Goal: Transaction & Acquisition: Purchase product/service

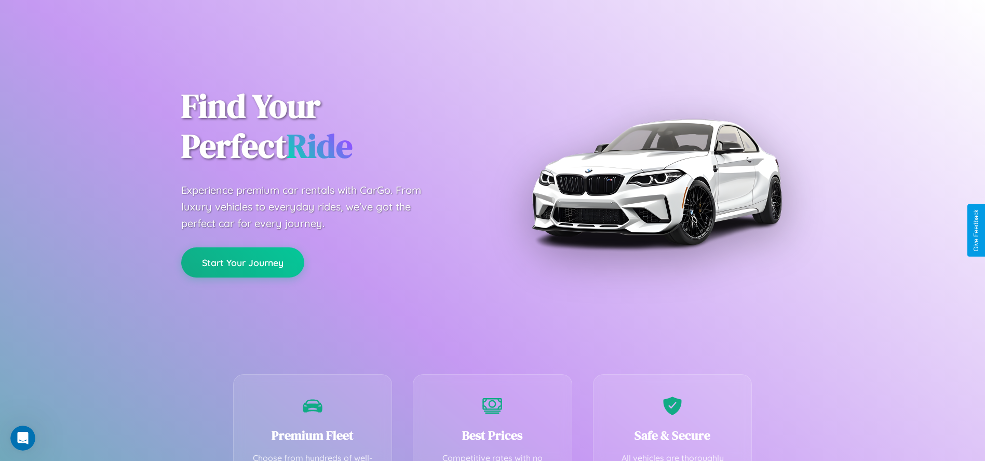
scroll to position [319, 0]
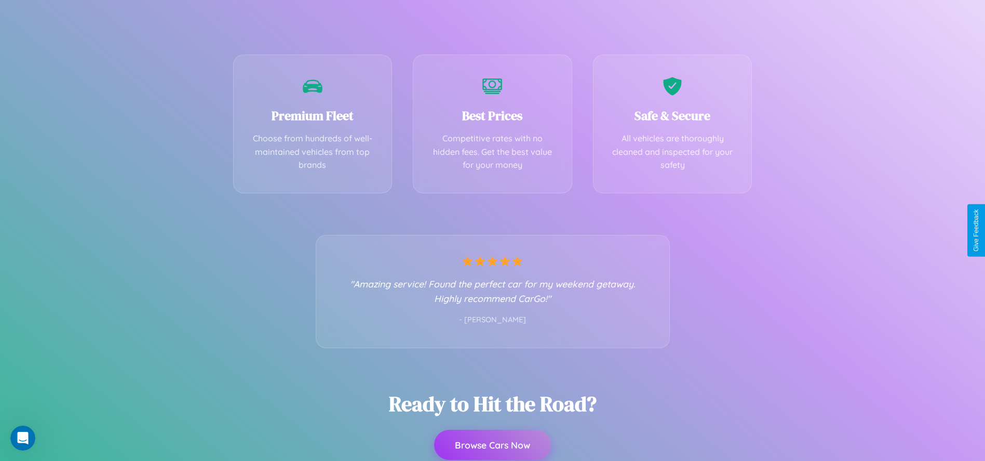
click at [492, 446] on button "Browse Cars Now" at bounding box center [492, 444] width 117 height 30
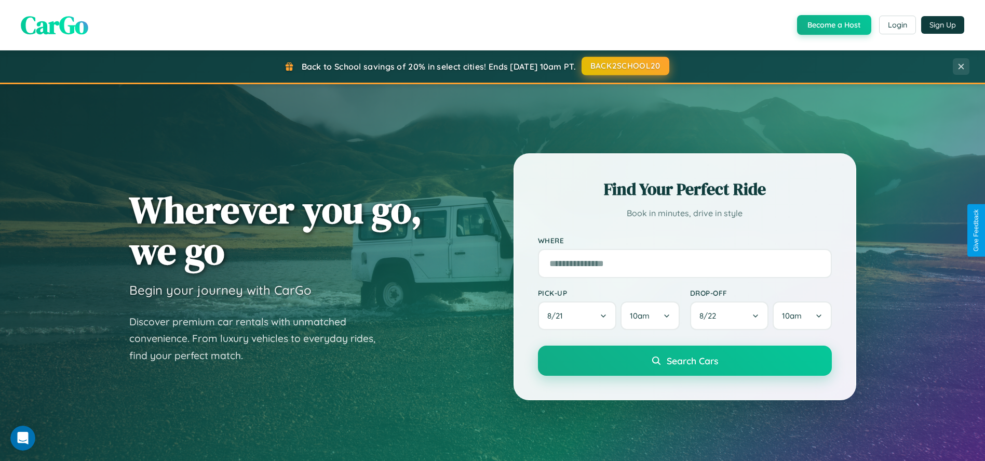
click at [625, 66] on button "BACK2SCHOOL20" at bounding box center [626, 66] width 88 height 19
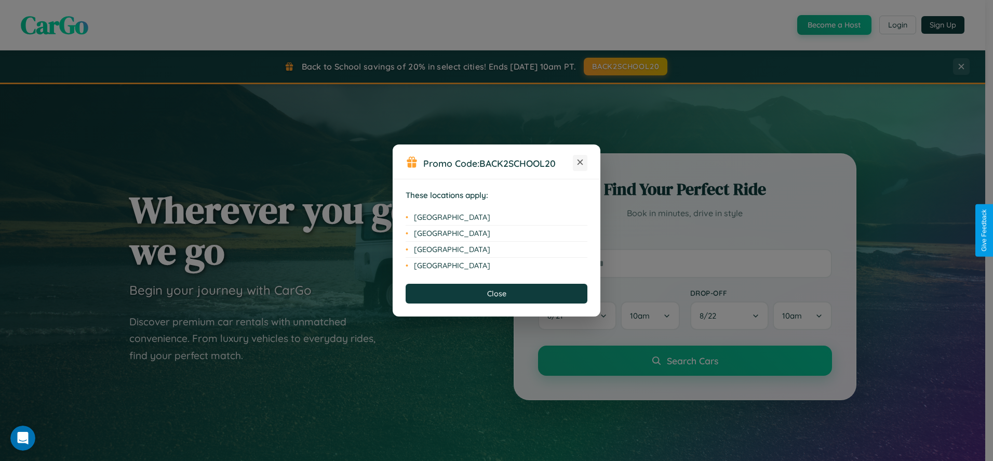
click at [580, 163] on icon at bounding box center [580, 162] width 6 height 6
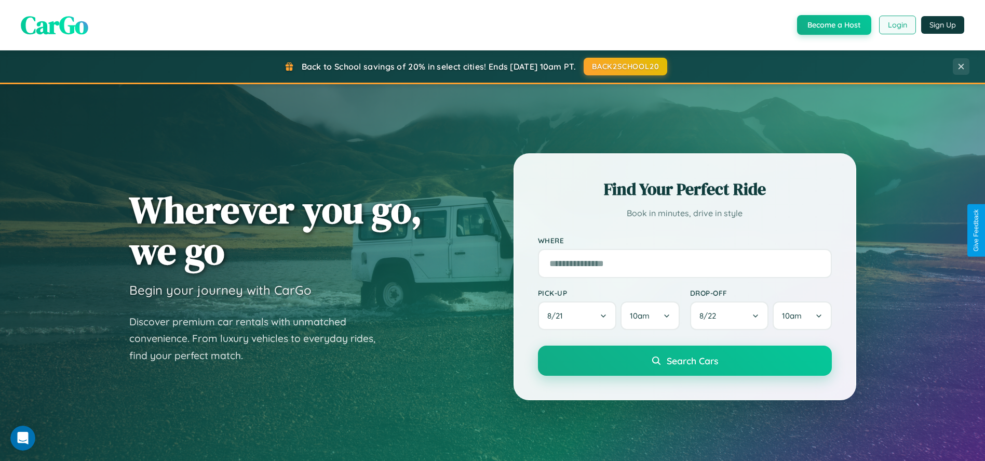
click at [897, 25] on button "Login" at bounding box center [897, 25] width 37 height 19
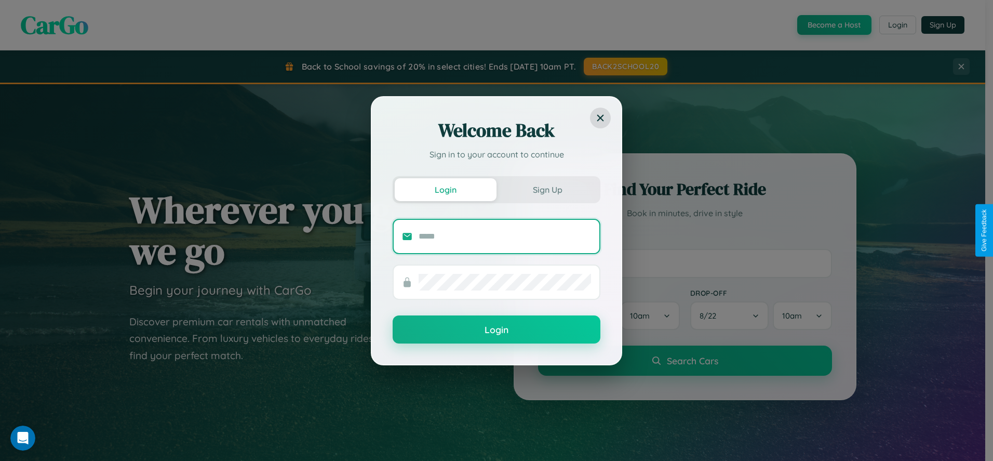
click at [505, 236] on input "text" at bounding box center [505, 236] width 172 height 17
type input "**********"
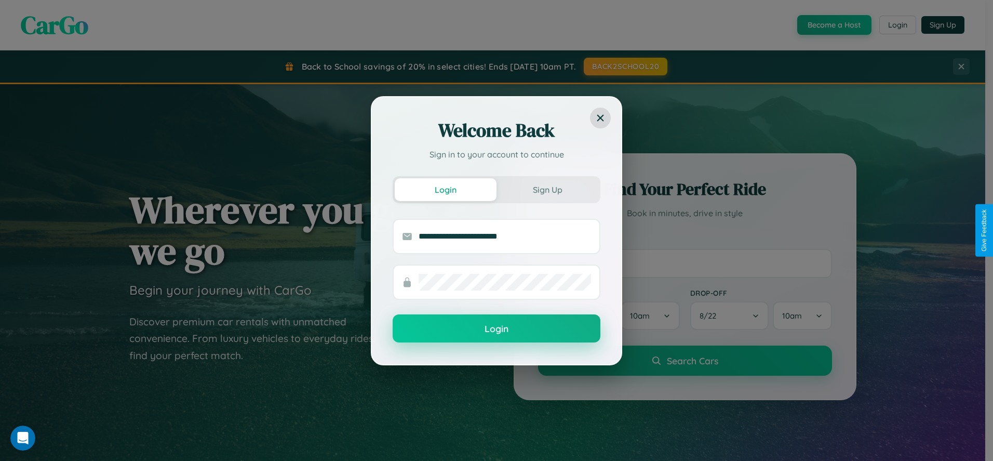
click at [496, 329] on button "Login" at bounding box center [497, 328] width 208 height 28
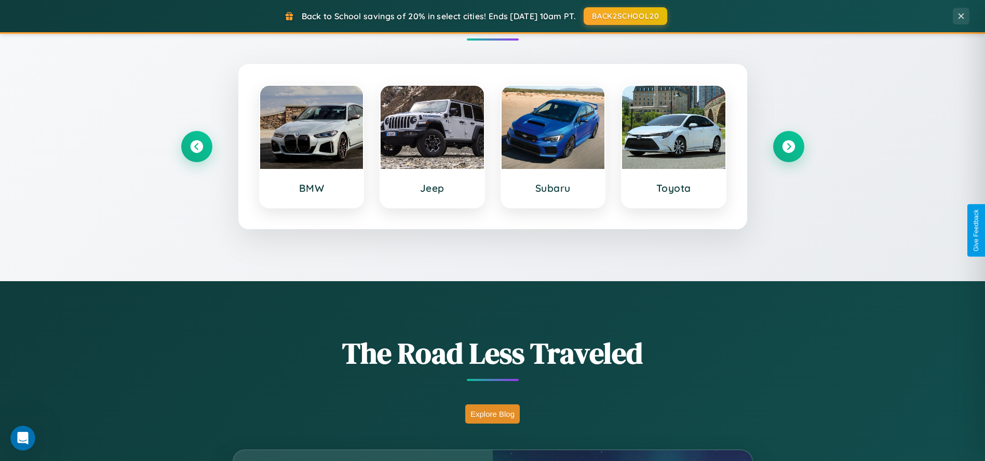
scroll to position [711, 0]
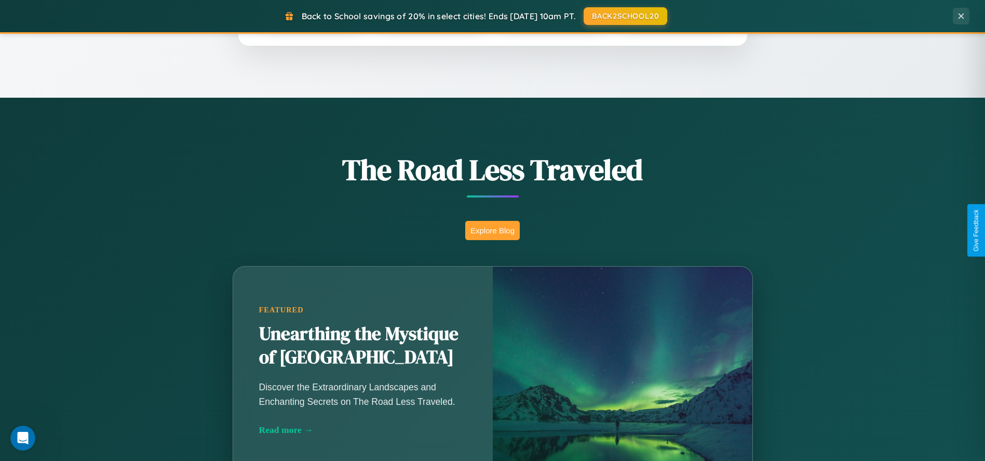
click at [492, 230] on button "Explore Blog" at bounding box center [492, 230] width 55 height 19
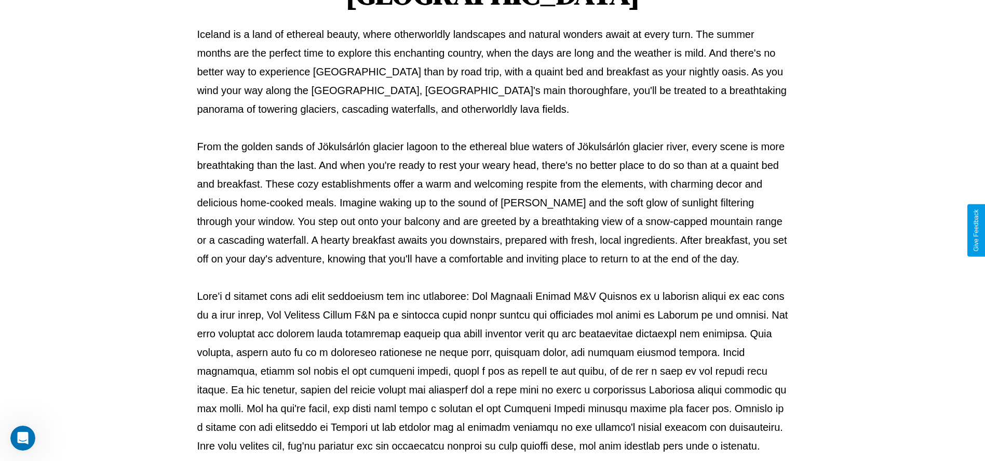
scroll to position [344, 0]
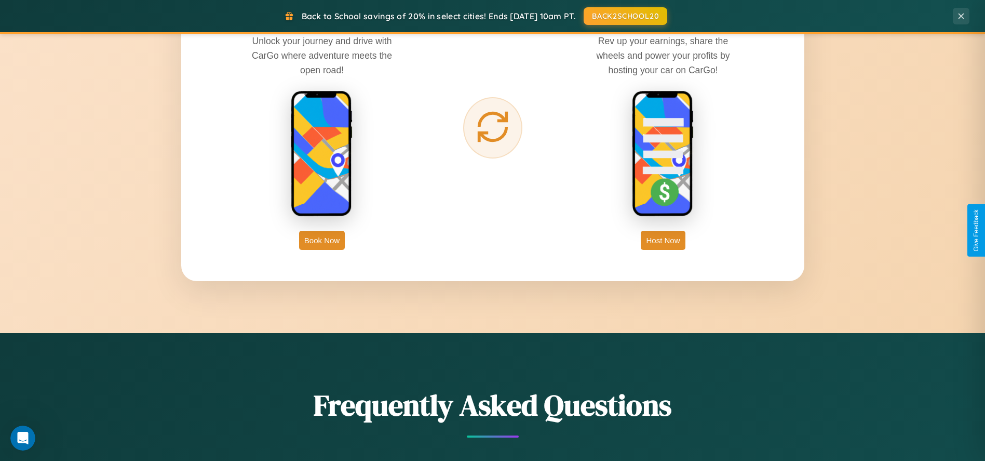
scroll to position [1665, 0]
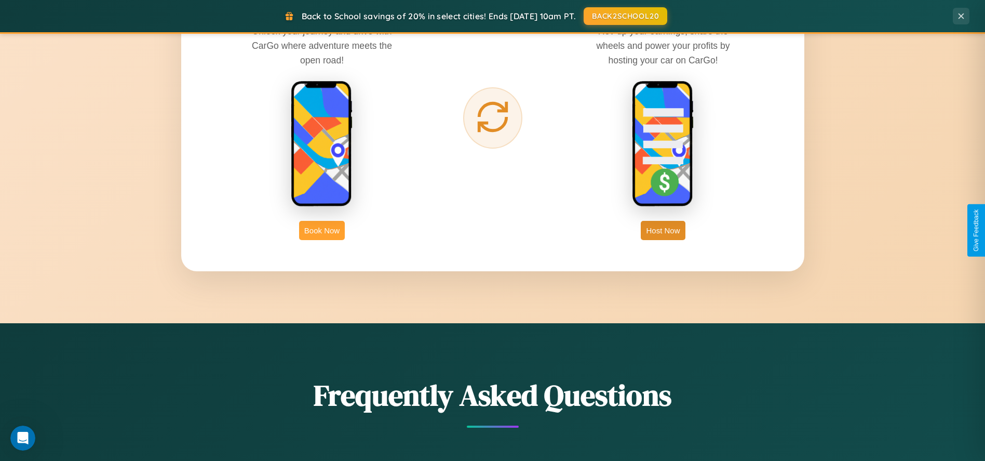
click at [322, 230] on button "Book Now" at bounding box center [322, 230] width 46 height 19
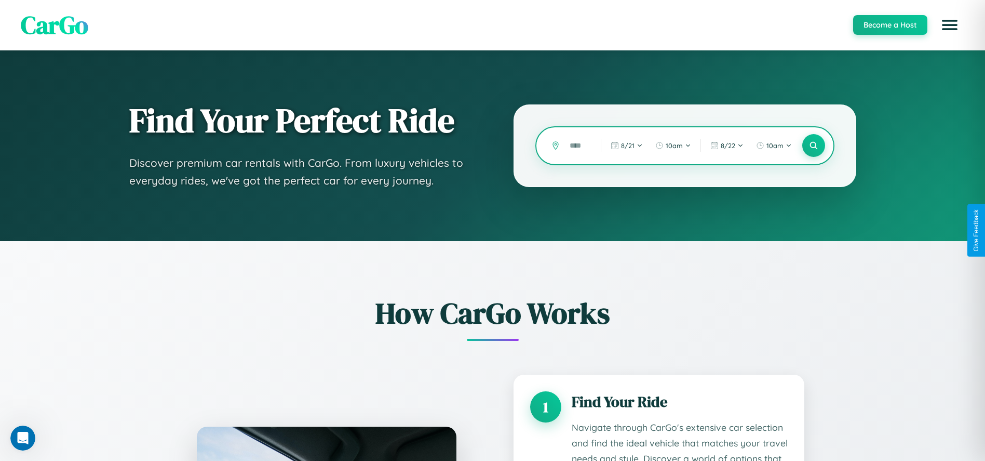
click at [577, 145] on input "text" at bounding box center [577, 146] width 26 height 18
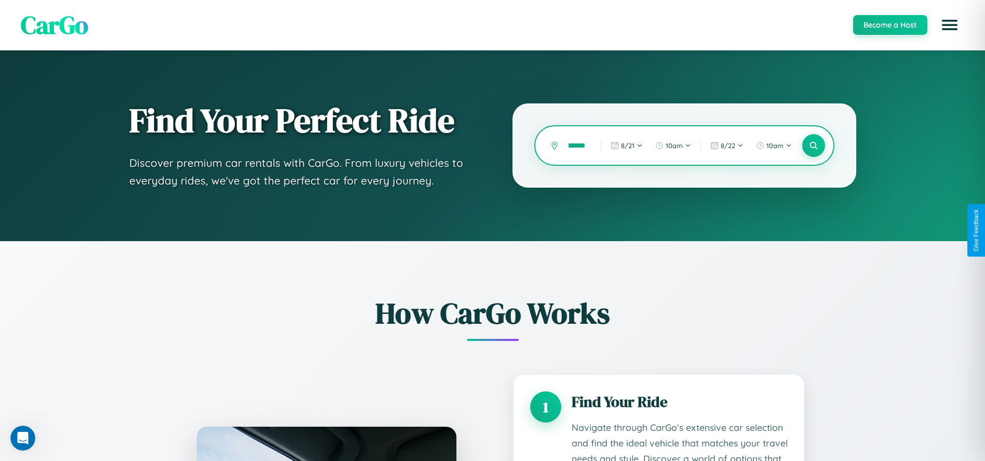
scroll to position [0, 20]
type input "*********"
click at [813, 145] on icon at bounding box center [813, 146] width 10 height 10
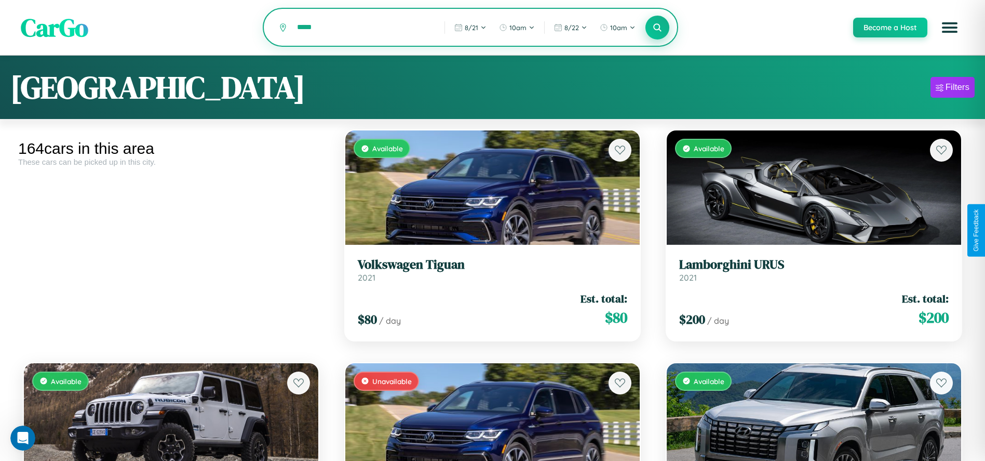
type input "*****"
click at [657, 28] on icon at bounding box center [658, 27] width 10 height 10
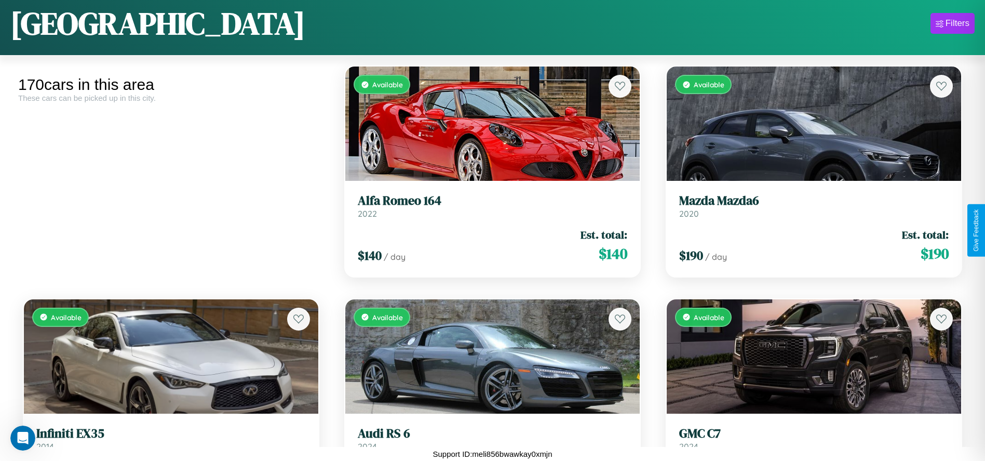
scroll to position [3176, 0]
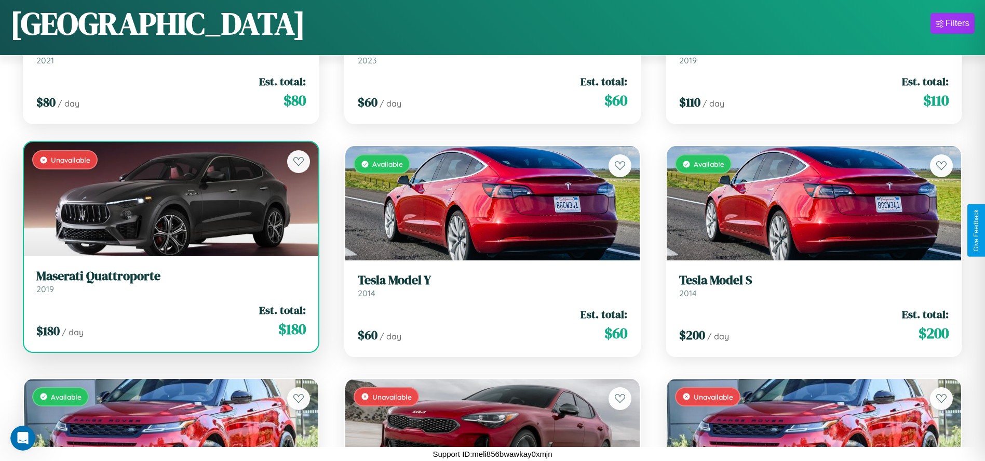
click at [170, 285] on link "Maserati Quattroporte 2019" at bounding box center [170, 280] width 269 height 25
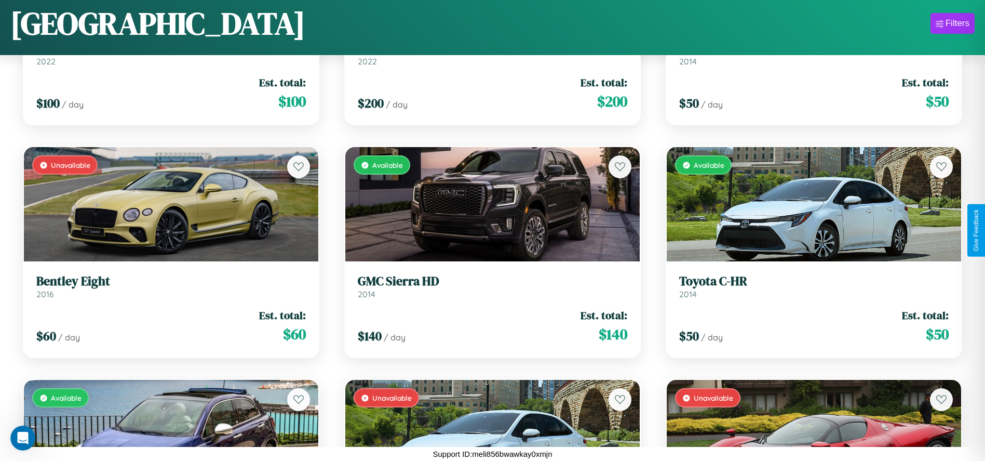
scroll to position [1548, 0]
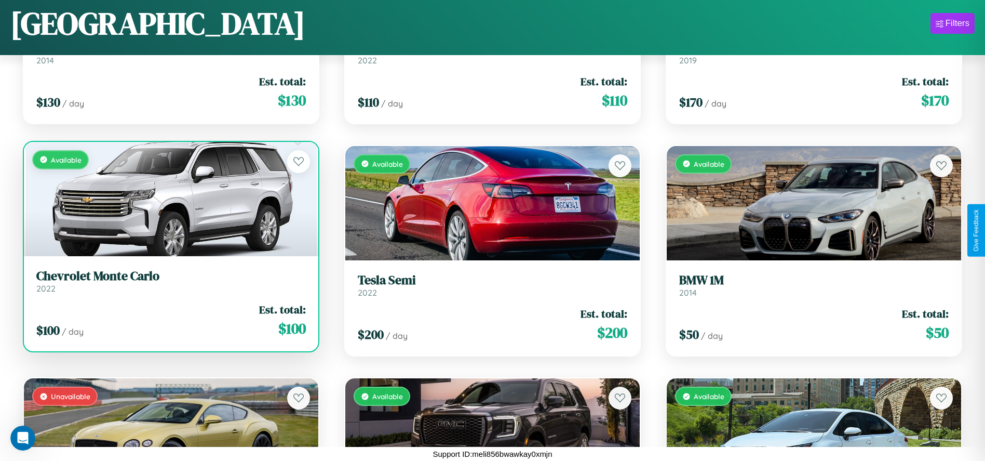
click at [170, 284] on link "Chevrolet Monte Carlo 2022" at bounding box center [170, 280] width 269 height 25
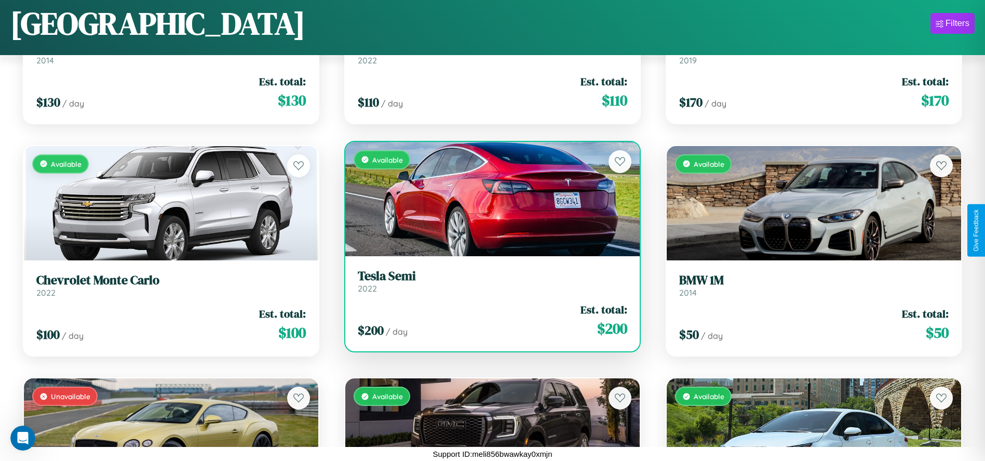
scroll to position [7826, 0]
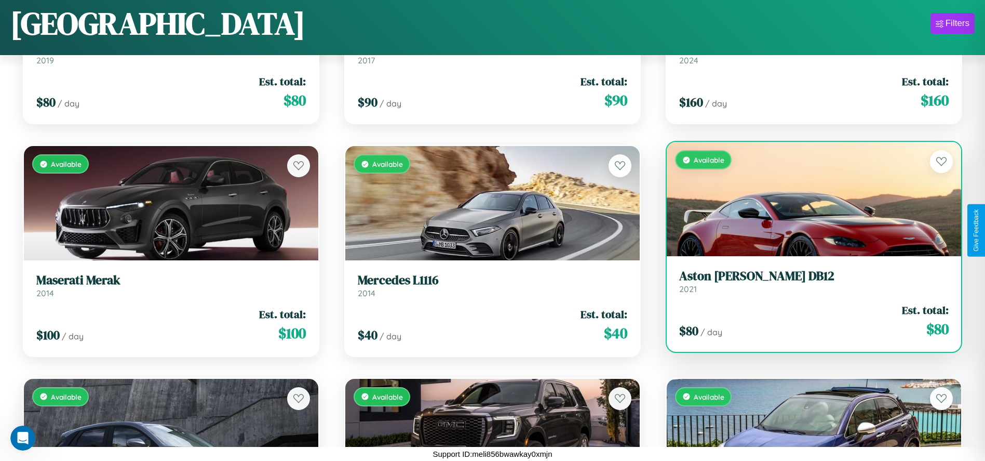
click at [807, 281] on h3 "Aston Martin DB12" at bounding box center [813, 275] width 269 height 15
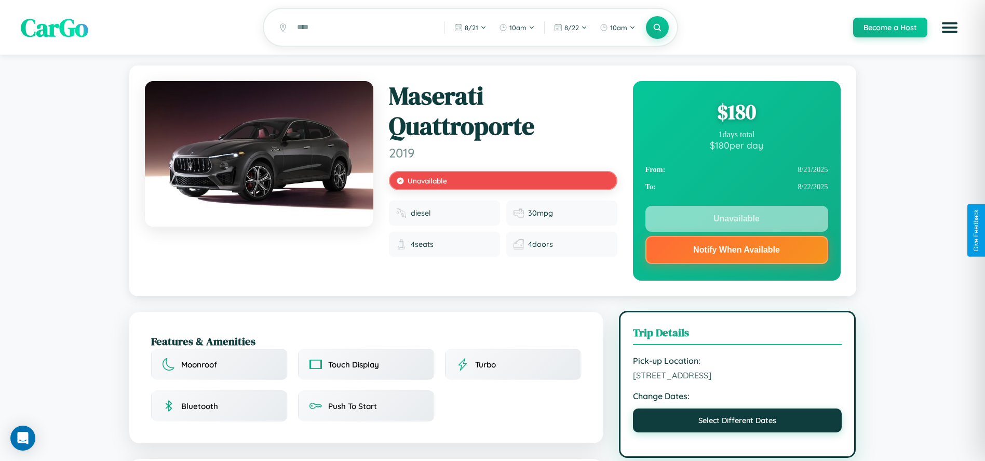
click at [737, 422] on button "Select Different Dates" at bounding box center [737, 420] width 209 height 24
select select "*"
select select "****"
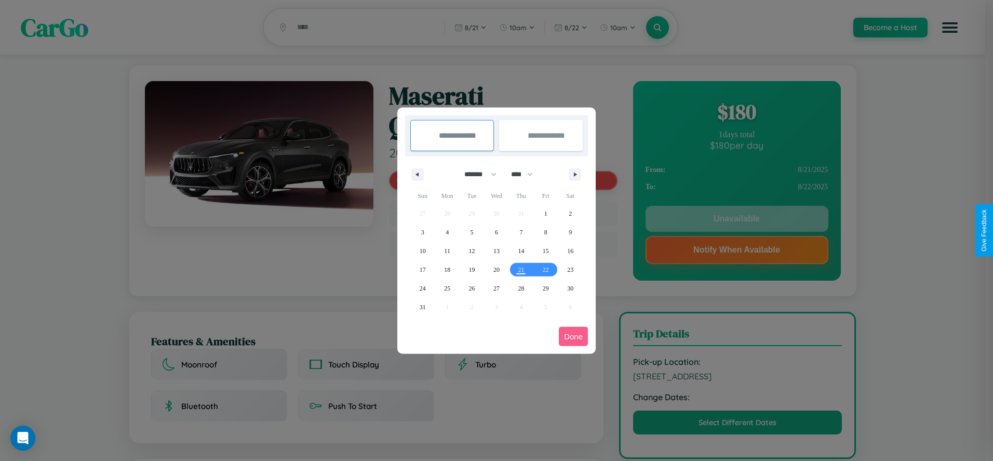
drag, startPoint x: 476, startPoint y: 174, endPoint x: 496, endPoint y: 208, distance: 40.1
click at [476, 174] on select "******* ******** ***** ***** *** **** **** ****** ********* ******* ******** **…" at bounding box center [478, 174] width 44 height 17
select select "*"
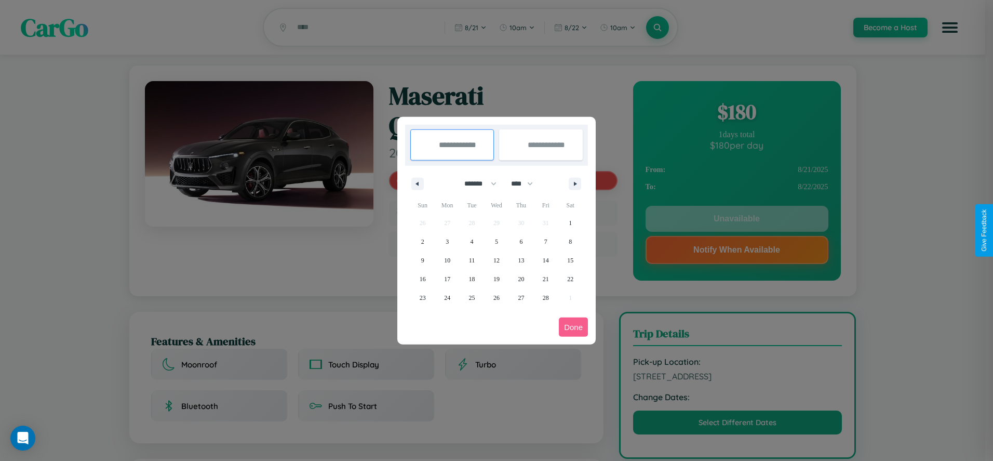
click at [527, 183] on select "**** **** **** **** **** **** **** **** **** **** **** **** **** **** **** ****…" at bounding box center [521, 183] width 31 height 17
select select "****"
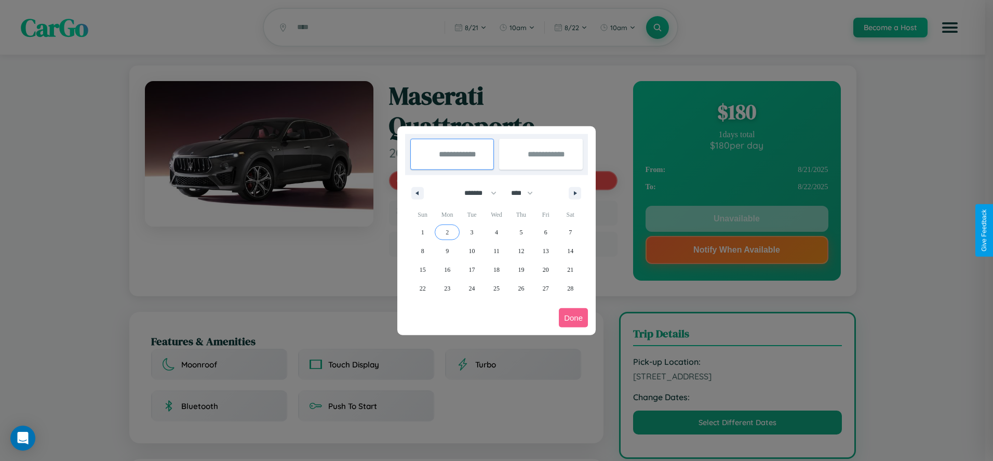
click at [447, 232] on span "2" at bounding box center [447, 232] width 3 height 19
type input "**********"
click at [545, 232] on span "6" at bounding box center [545, 232] width 3 height 19
type input "**********"
click at [573, 317] on button "Done" at bounding box center [573, 317] width 29 height 19
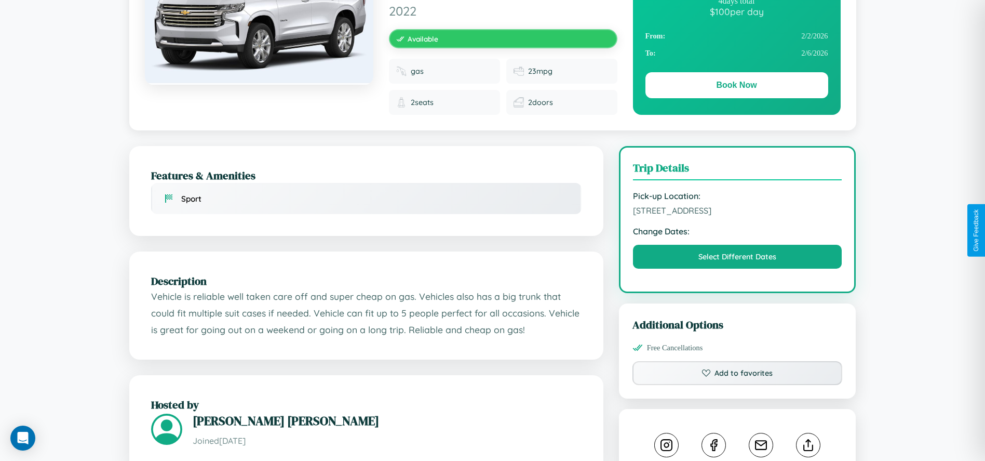
scroll to position [226, 0]
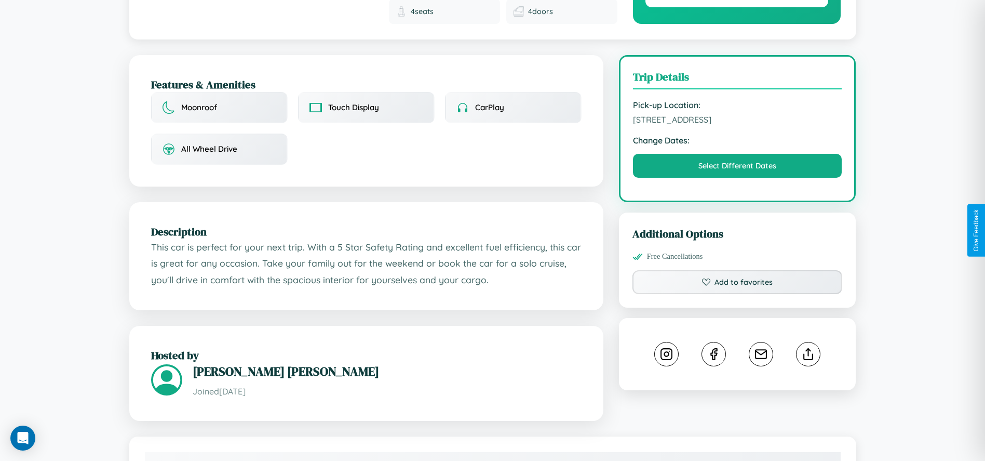
scroll to position [349, 0]
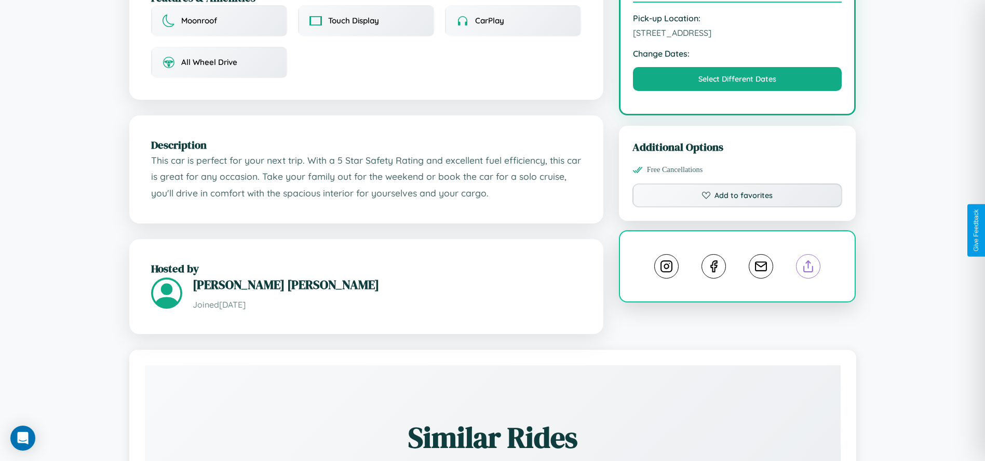
click at [808, 261] on line at bounding box center [808, 264] width 0 height 7
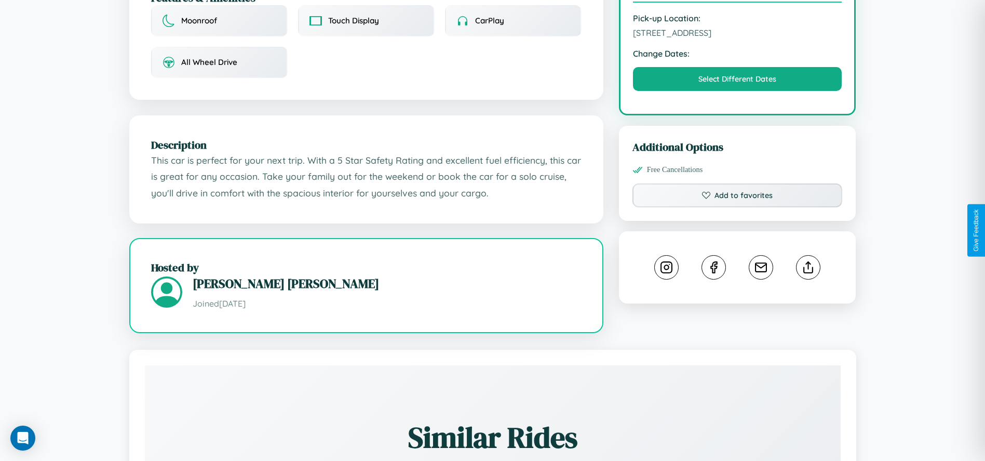
scroll to position [613, 0]
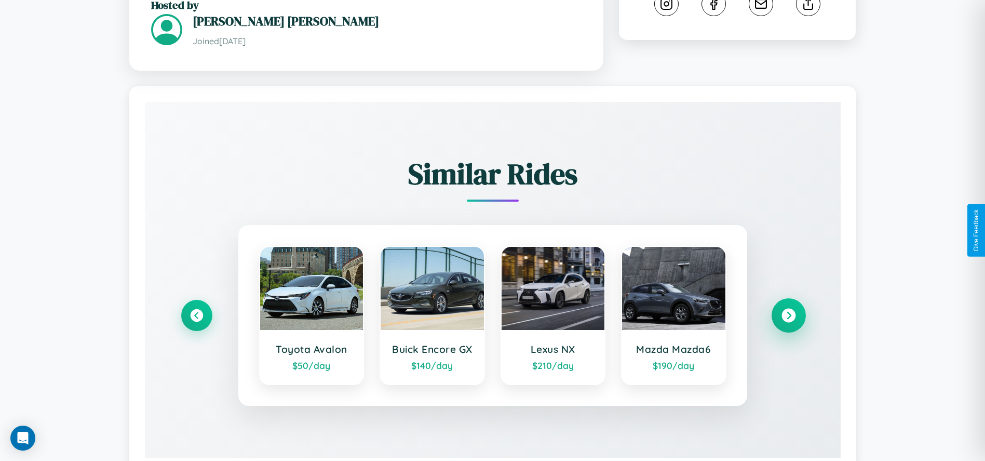
click at [788, 308] on icon at bounding box center [788, 315] width 14 height 14
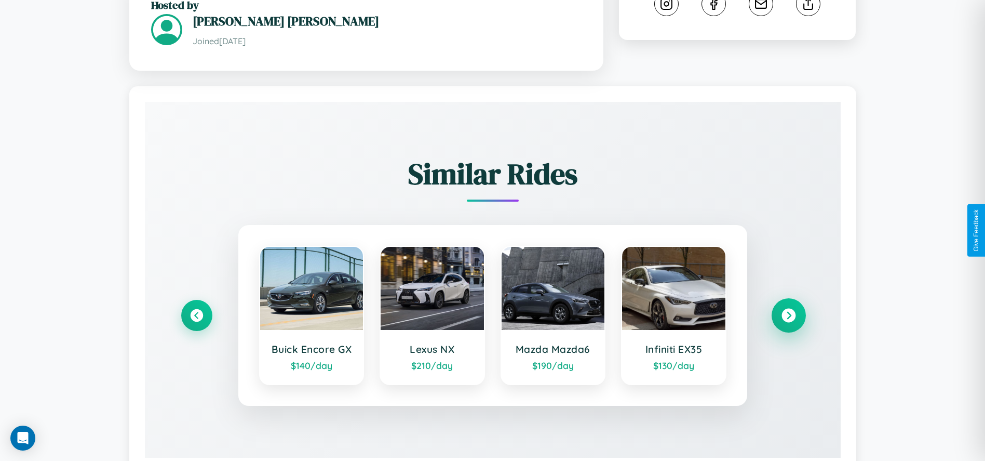
click at [788, 308] on icon at bounding box center [788, 315] width 14 height 14
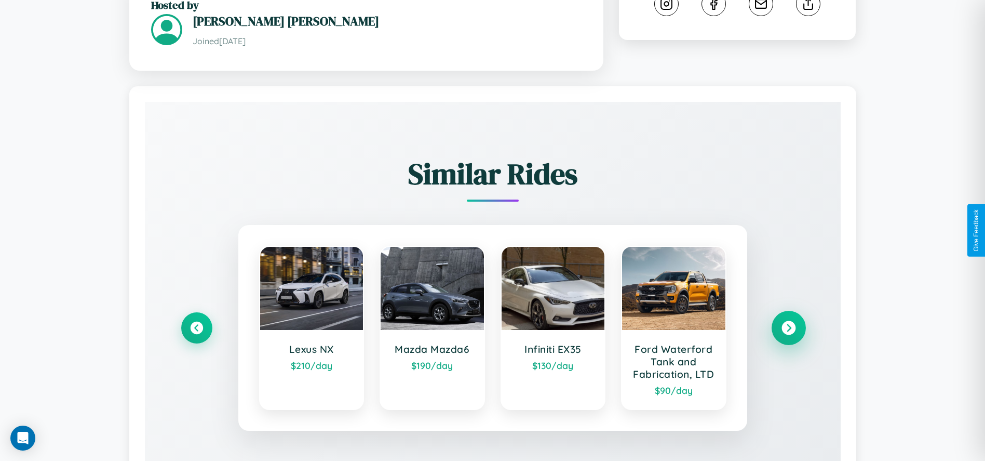
click at [788, 320] on icon at bounding box center [788, 327] width 14 height 14
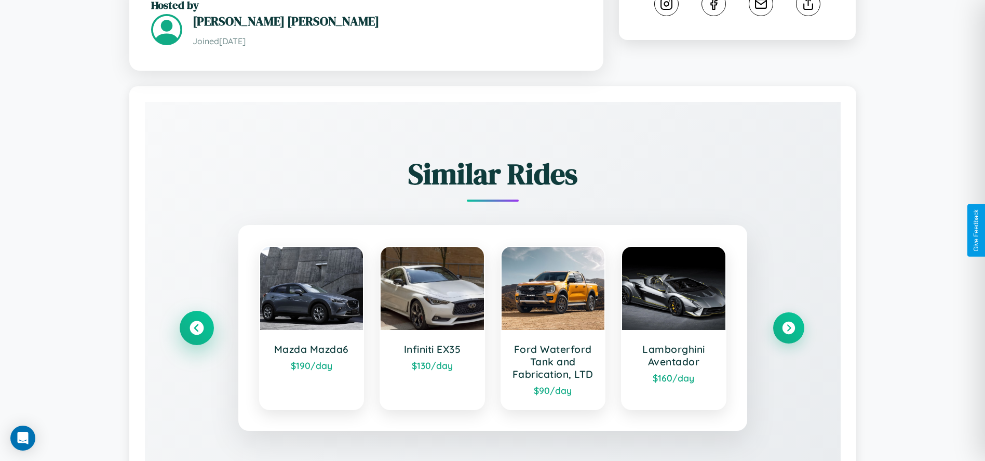
click at [196, 320] on icon at bounding box center [197, 327] width 14 height 14
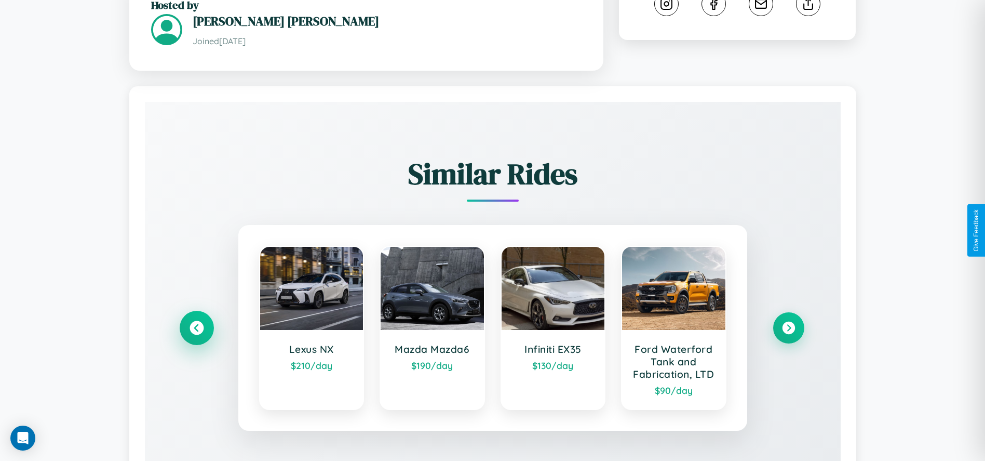
click at [196, 320] on icon at bounding box center [197, 327] width 14 height 14
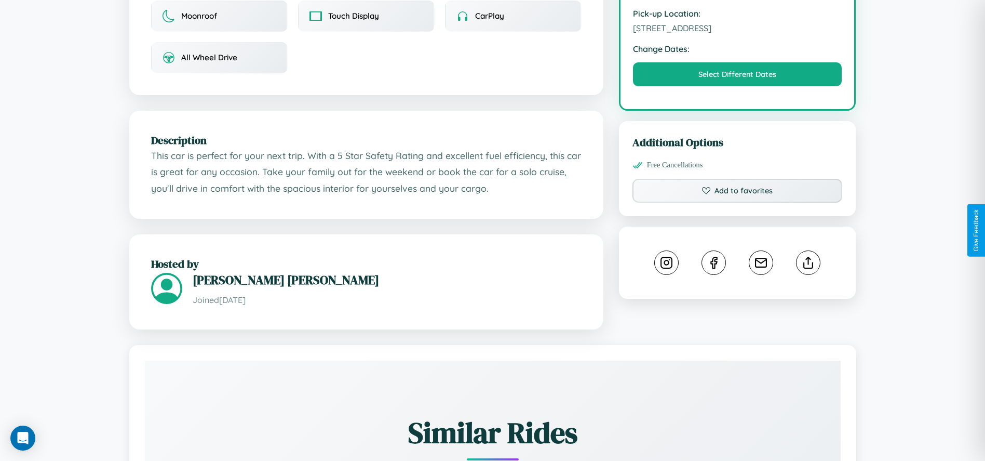
scroll to position [278, 0]
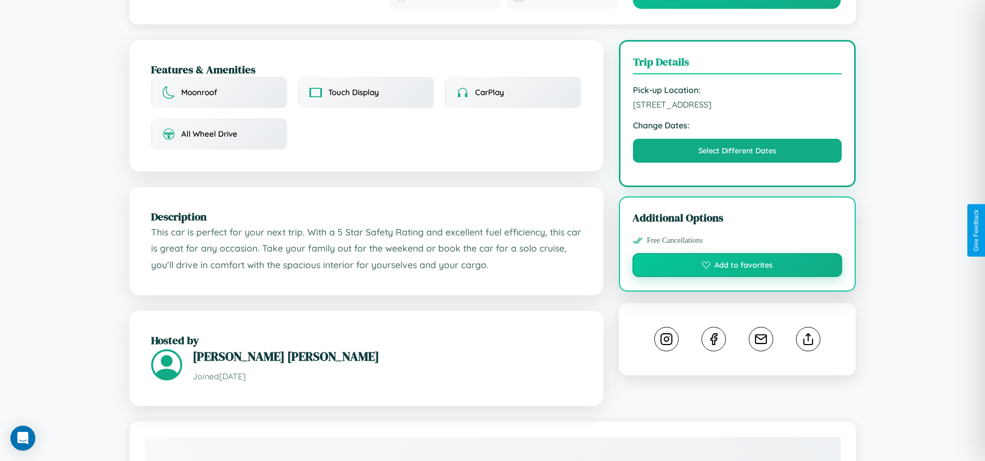
click at [737, 253] on button "Add to favorites" at bounding box center [737, 265] width 210 height 24
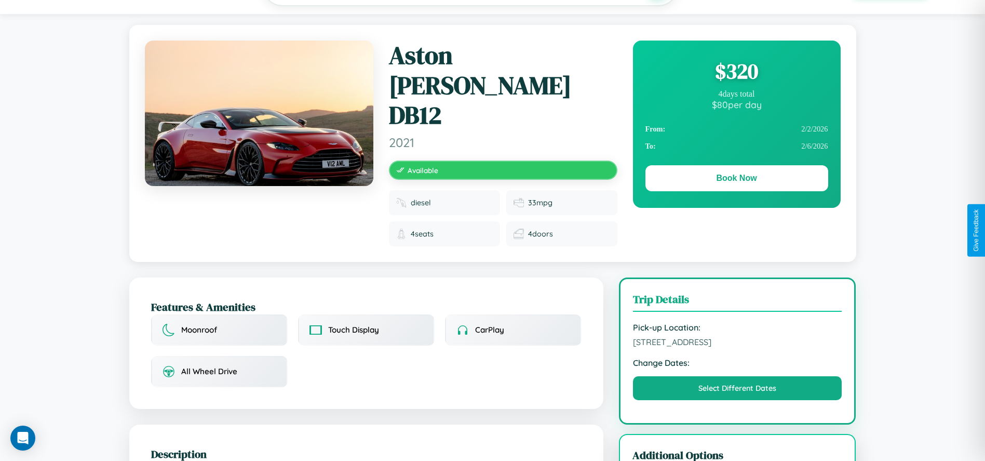
scroll to position [0, 0]
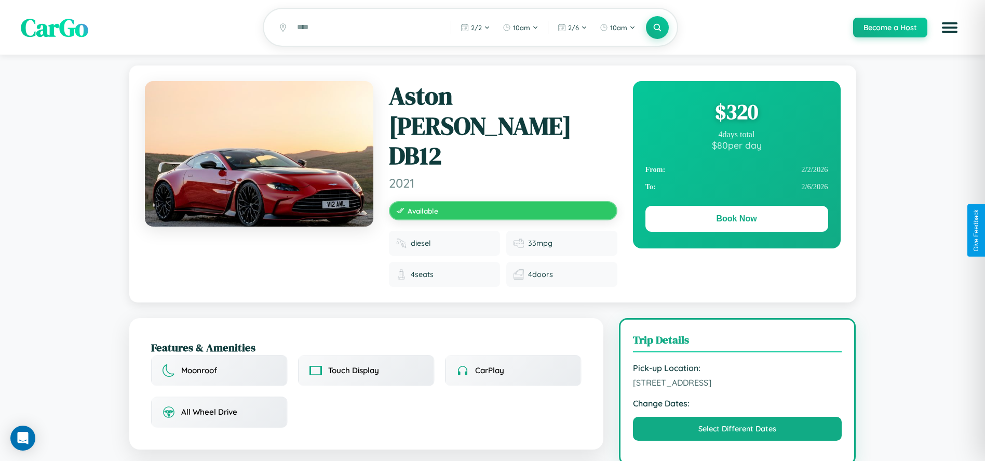
click at [736, 113] on div "$ 320" at bounding box center [736, 112] width 183 height 28
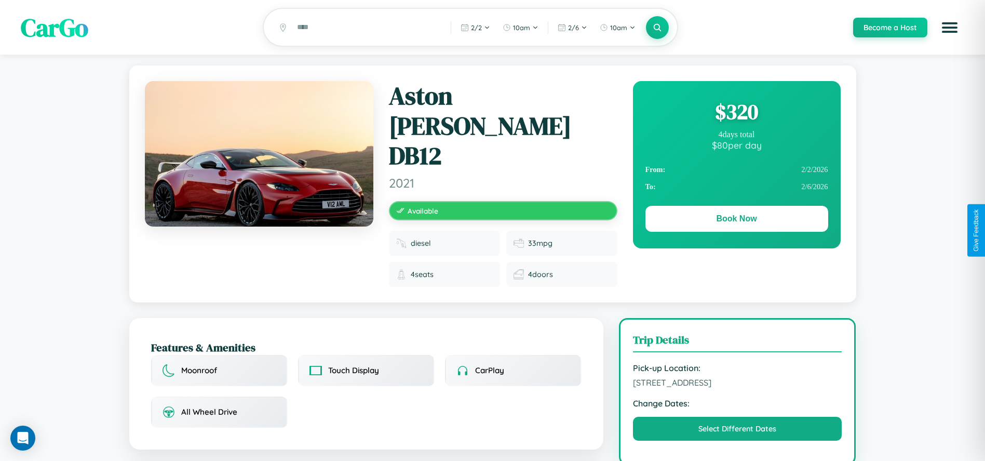
click at [736, 113] on div "$ 320" at bounding box center [736, 112] width 183 height 28
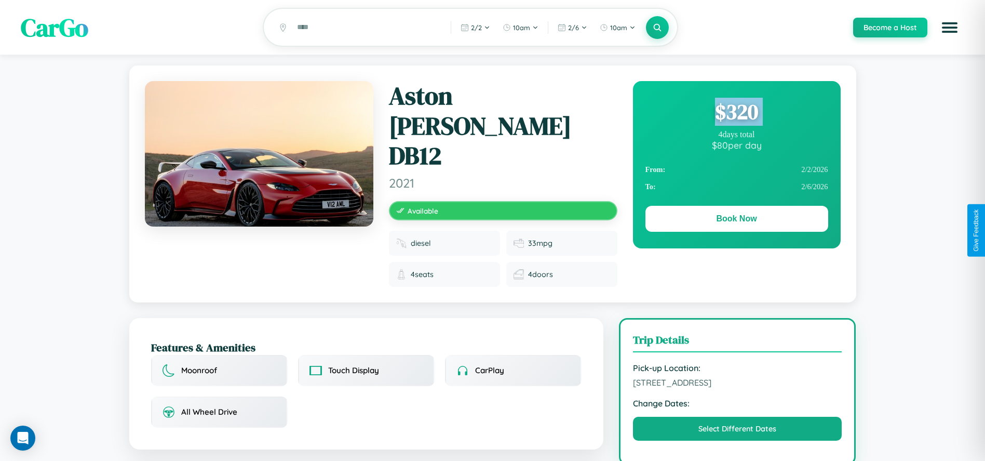
click at [736, 113] on div "$ 320" at bounding box center [736, 112] width 183 height 28
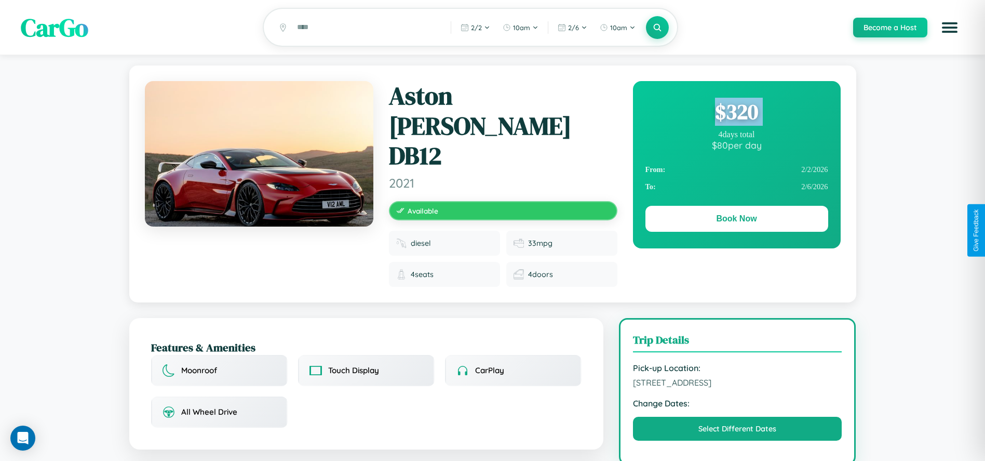
click at [736, 113] on div "$ 320" at bounding box center [736, 112] width 183 height 28
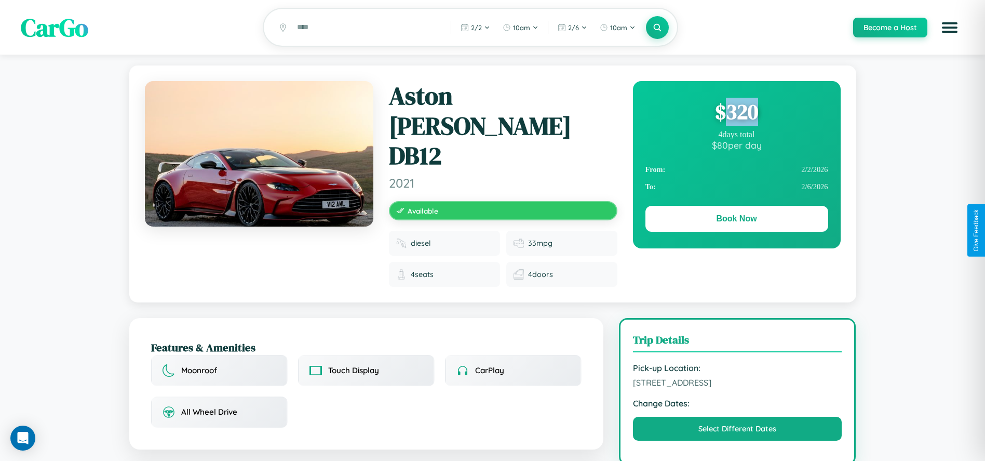
click at [736, 113] on div "$ 320" at bounding box center [736, 112] width 183 height 28
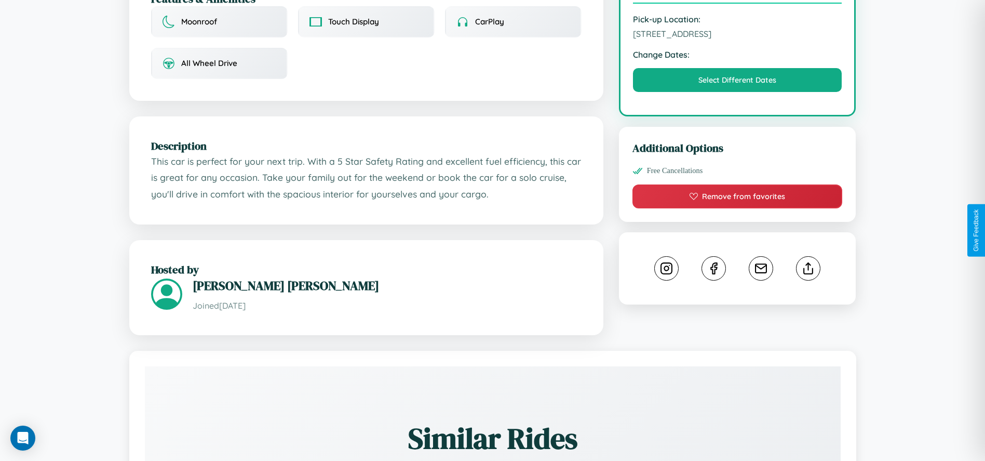
scroll to position [349, 0]
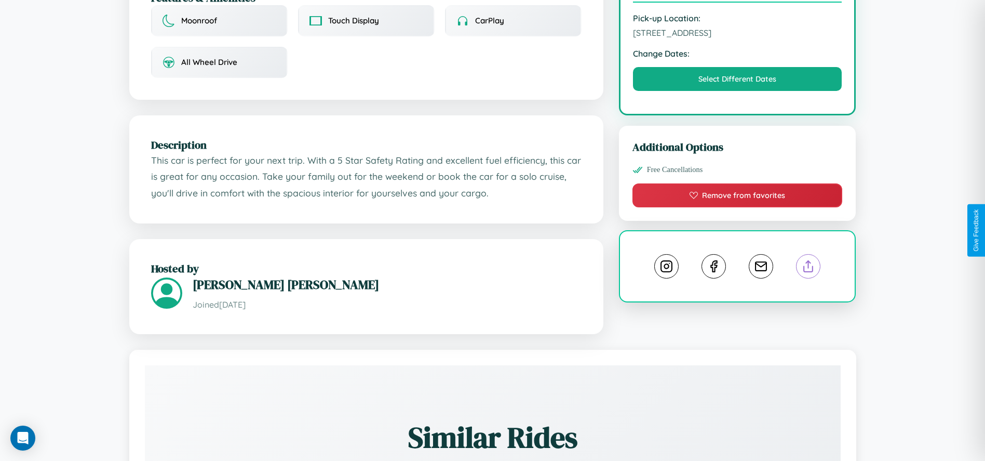
click at [808, 261] on line at bounding box center [808, 264] width 0 height 7
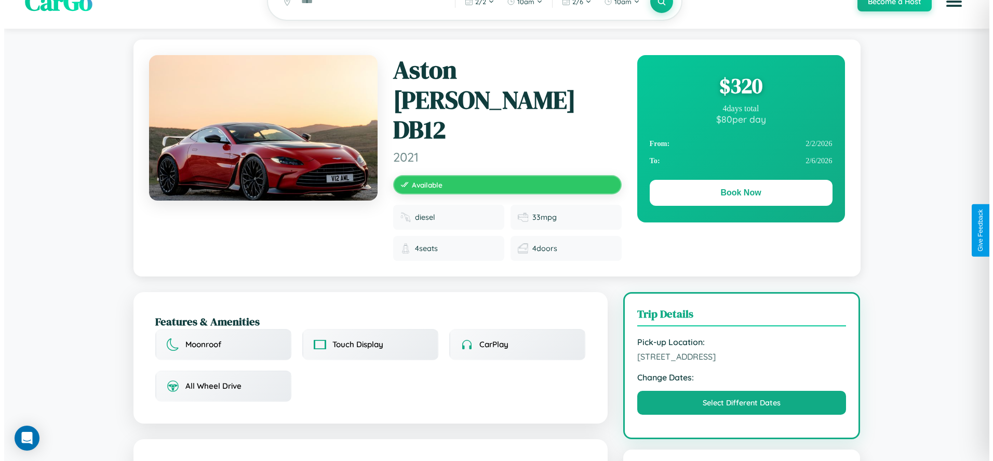
scroll to position [0, 0]
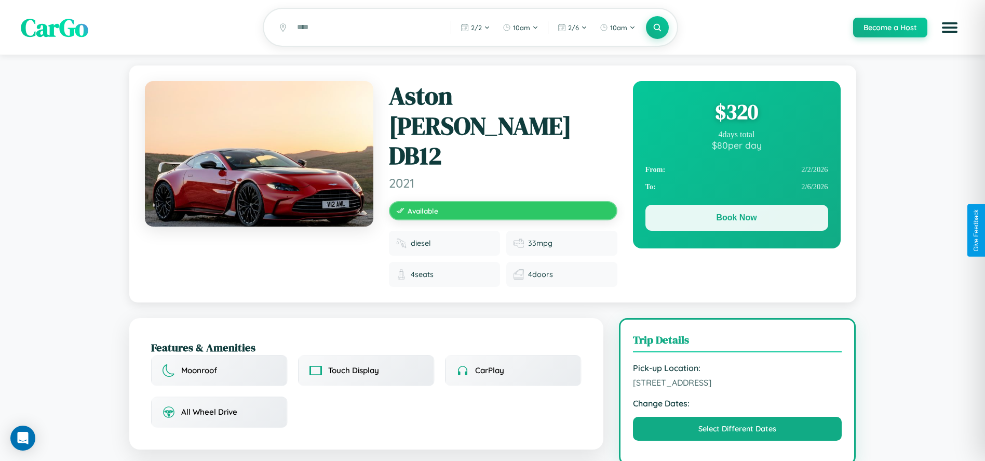
click at [736, 219] on button "Book Now" at bounding box center [736, 218] width 183 height 26
